Goal: Find specific page/section: Find specific page/section

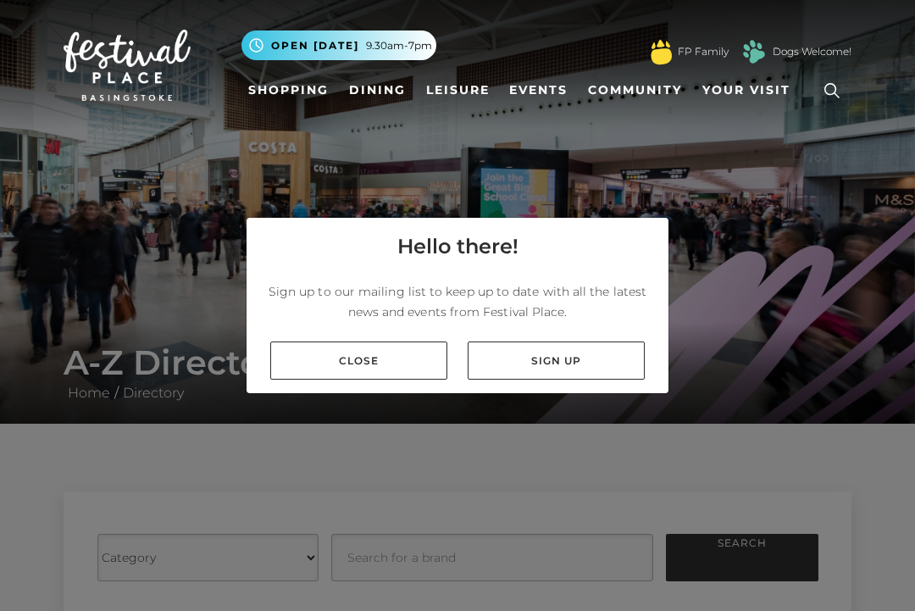
click at [370, 379] on link "Close" at bounding box center [358, 360] width 177 height 38
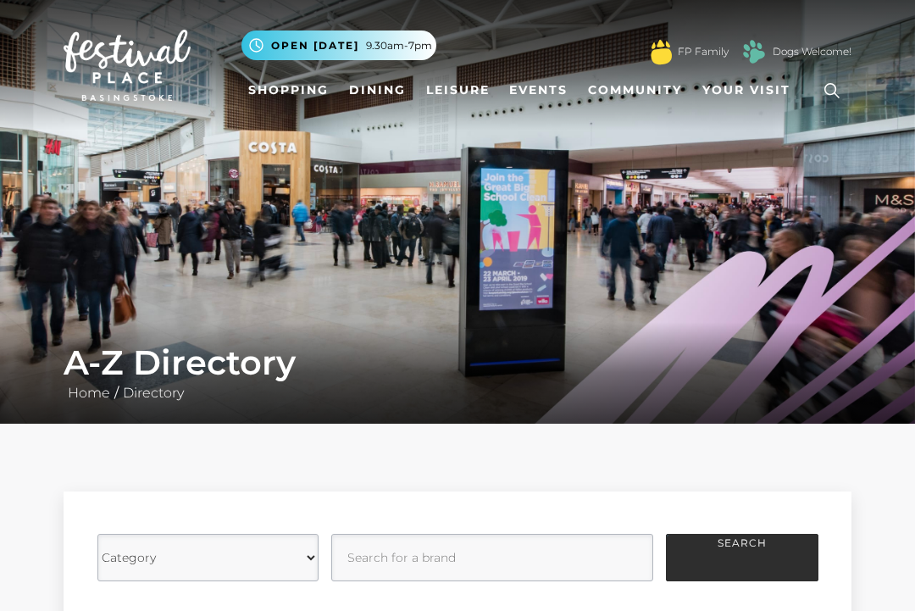
click at [316, 550] on select "Category Cafes Restaurants Fashion Services Technology Homeware Gifts, Statione…" at bounding box center [207, 556] width 221 height 47
select select "21054"
click at [406, 561] on input "text" at bounding box center [492, 556] width 322 height 47
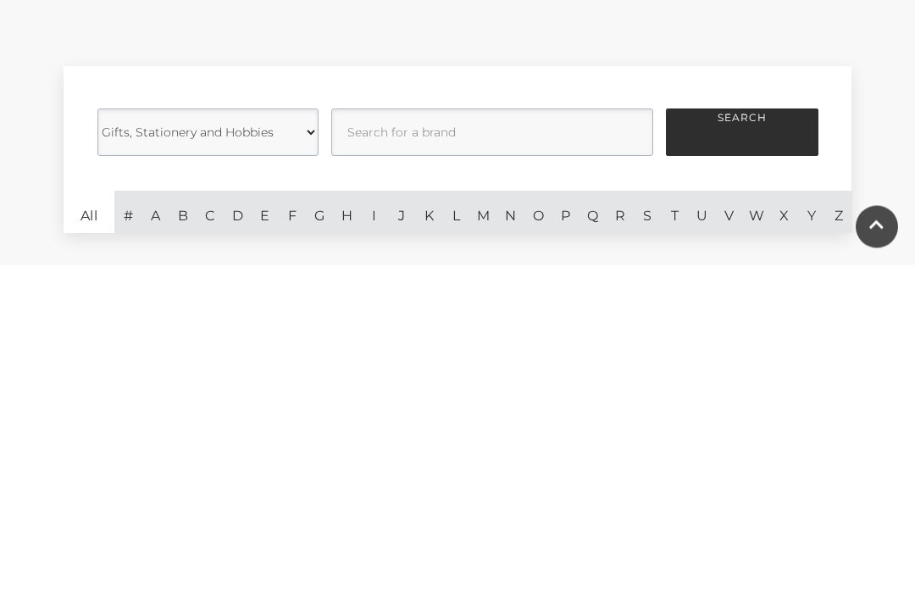
click at [740, 455] on button "Search" at bounding box center [742, 478] width 152 height 47
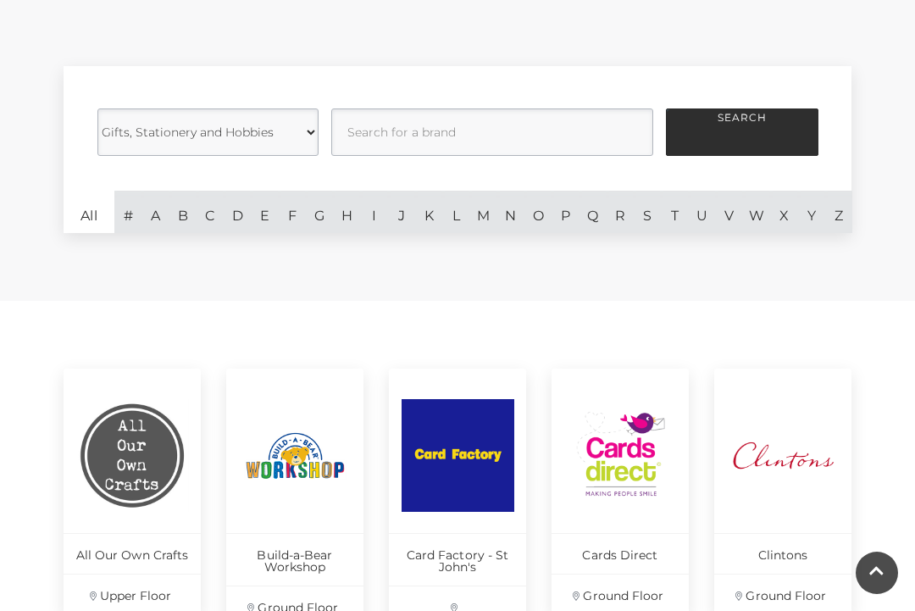
click at [730, 137] on button "Search" at bounding box center [742, 131] width 152 height 47
click at [371, 137] on input "text" at bounding box center [492, 131] width 322 height 47
click at [754, 217] on link "W" at bounding box center [756, 212] width 27 height 42
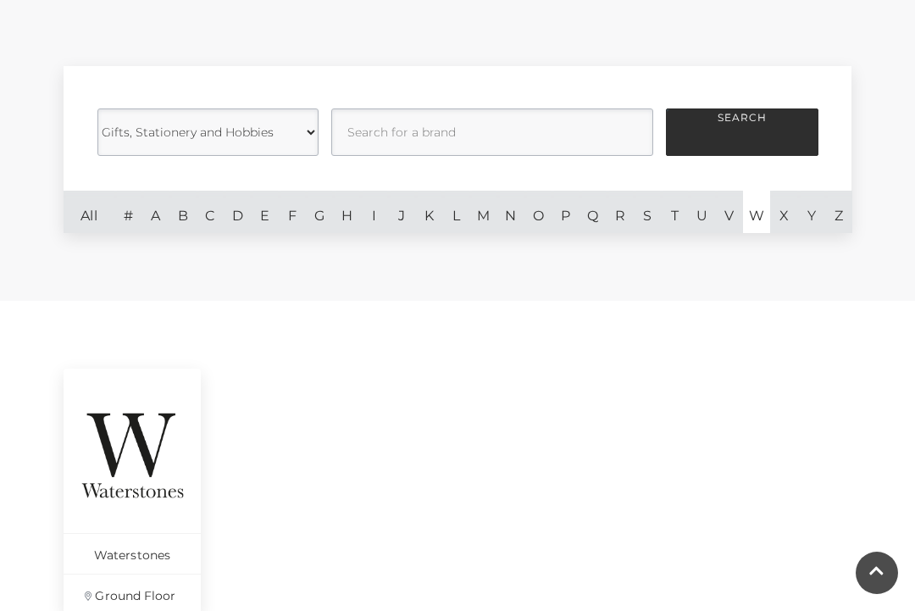
click at [756, 220] on link "W" at bounding box center [756, 212] width 27 height 42
click at [539, 221] on link "O" at bounding box center [537, 212] width 27 height 42
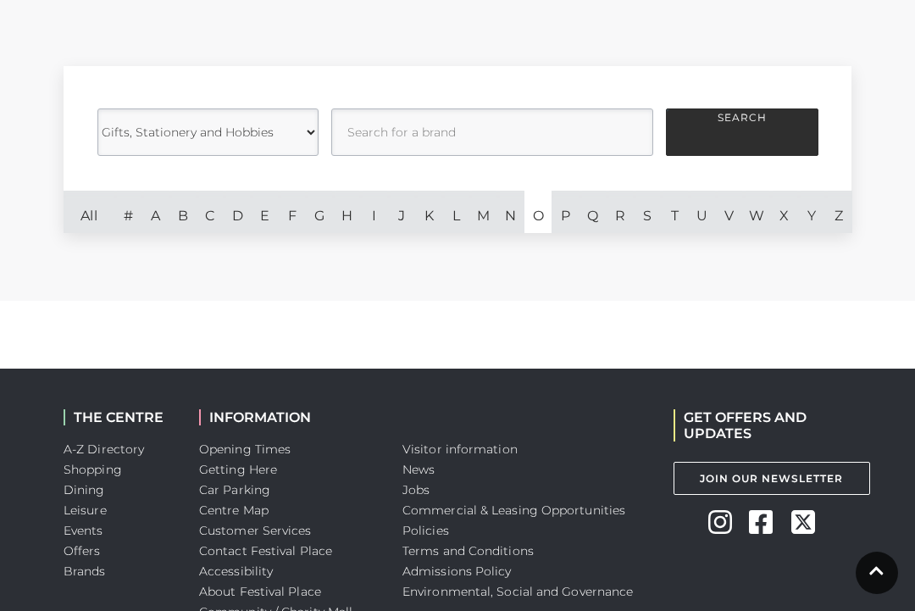
click at [756, 216] on link "W" at bounding box center [756, 212] width 27 height 42
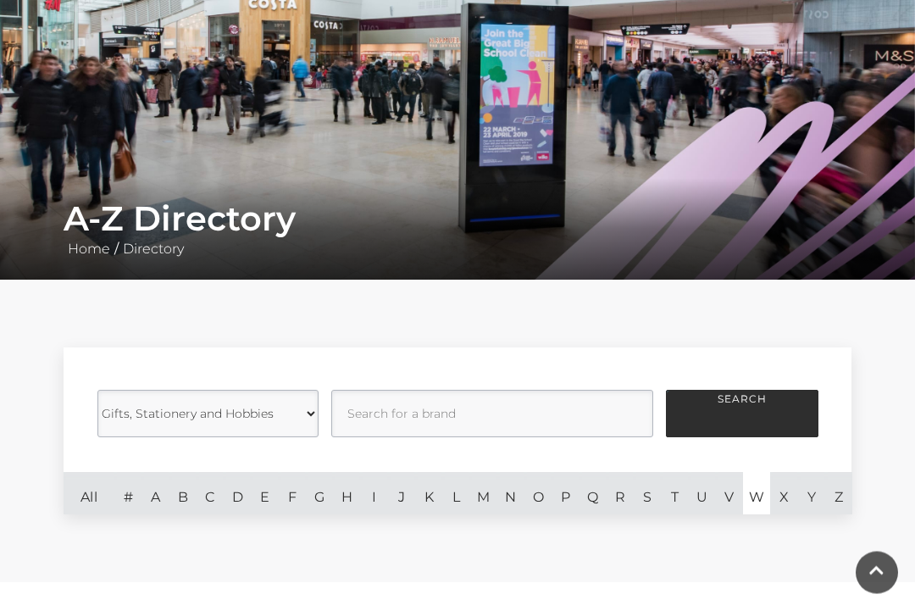
scroll to position [146, 0]
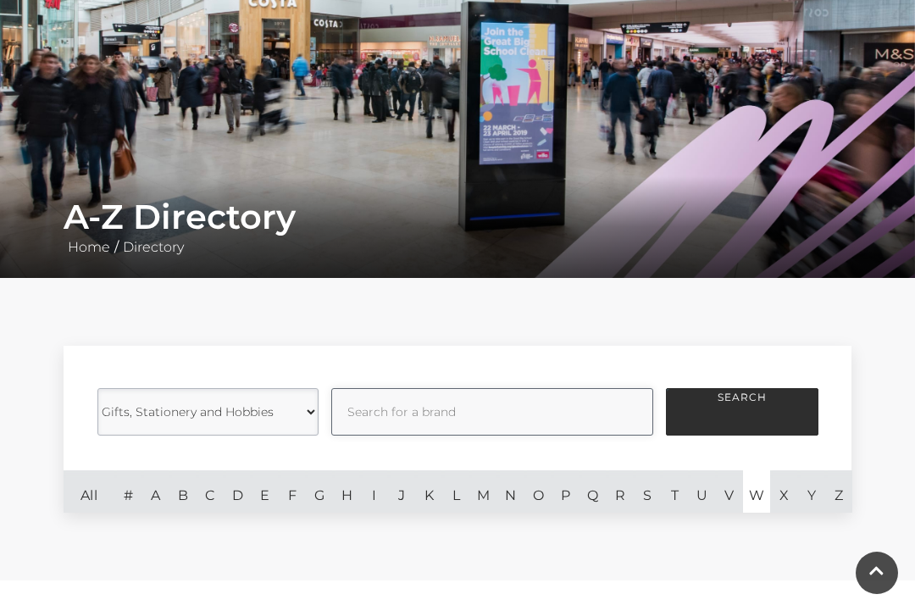
click at [379, 411] on input "text" at bounding box center [492, 411] width 322 height 47
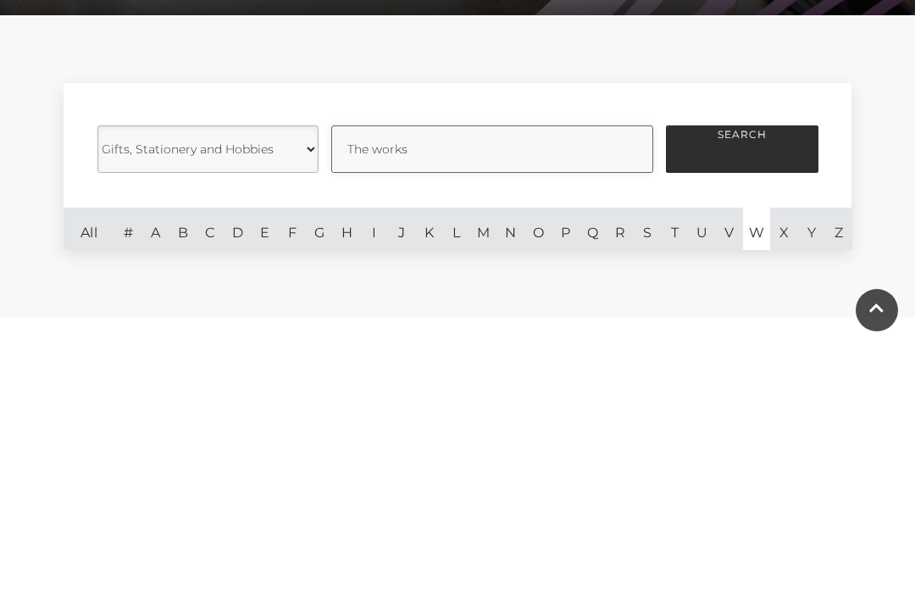
type input "The works"
click at [749, 388] on button "Search" at bounding box center [742, 411] width 152 height 47
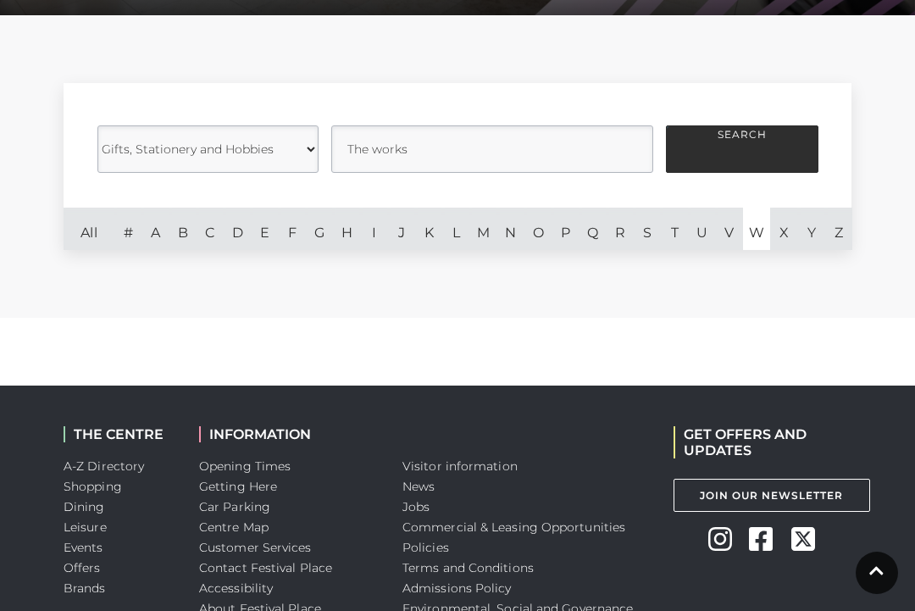
click at [757, 143] on button "Search" at bounding box center [742, 148] width 152 height 47
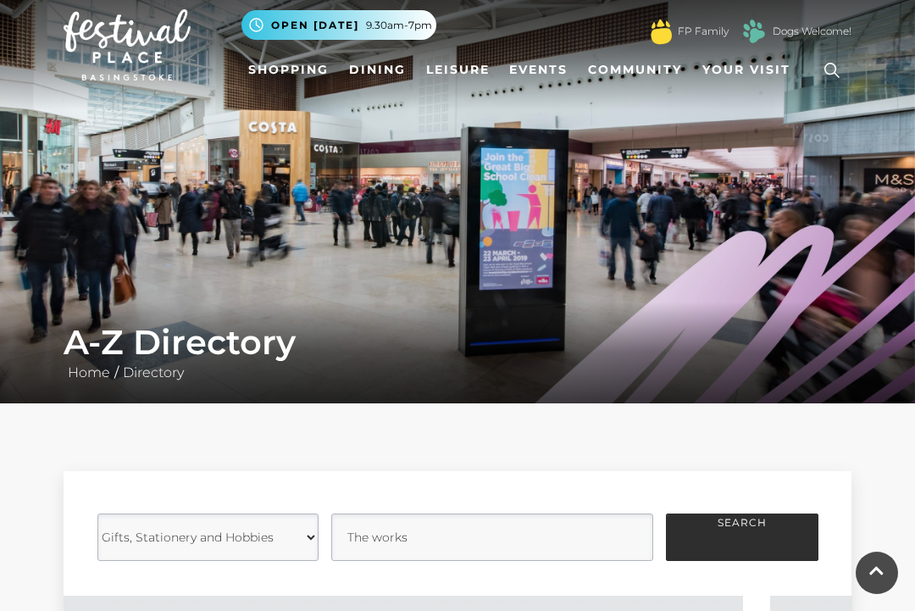
scroll to position [0, 0]
